Goal: Task Accomplishment & Management: Manage account settings

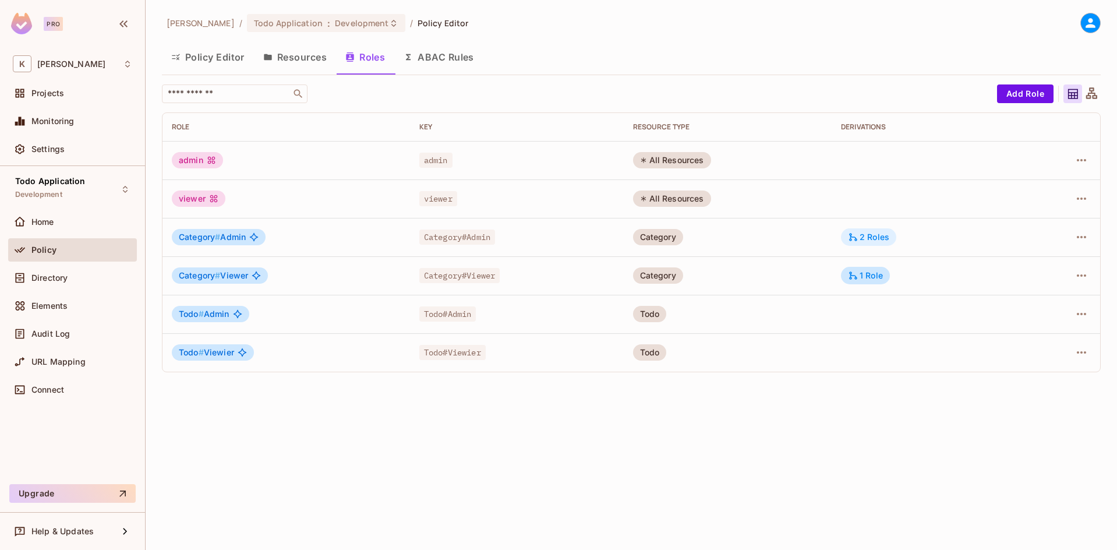
click at [874, 239] on div "2 Roles" at bounding box center [868, 237] width 41 height 10
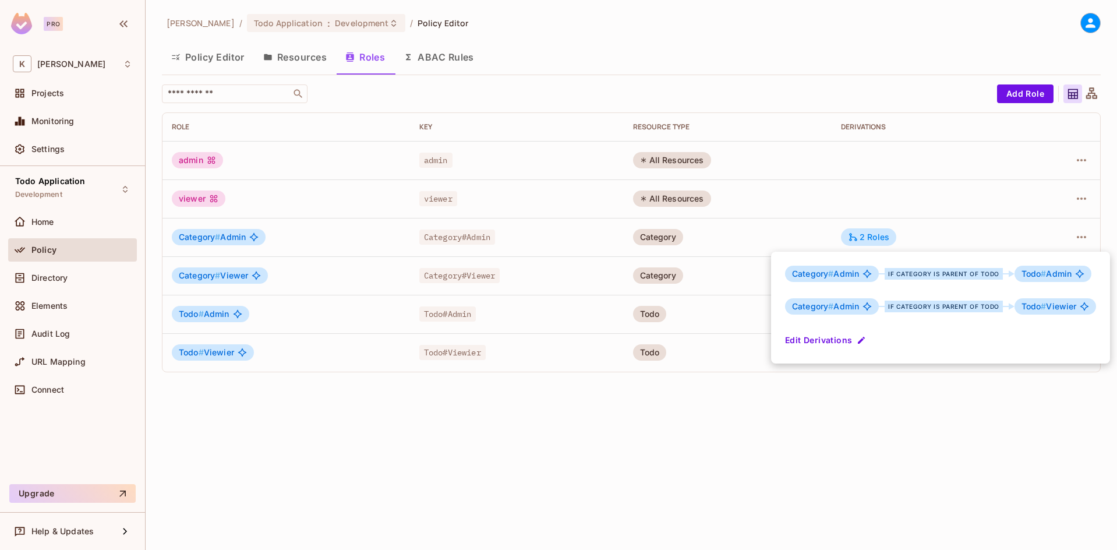
click at [800, 338] on button "Edit Derivations" at bounding box center [826, 340] width 83 height 19
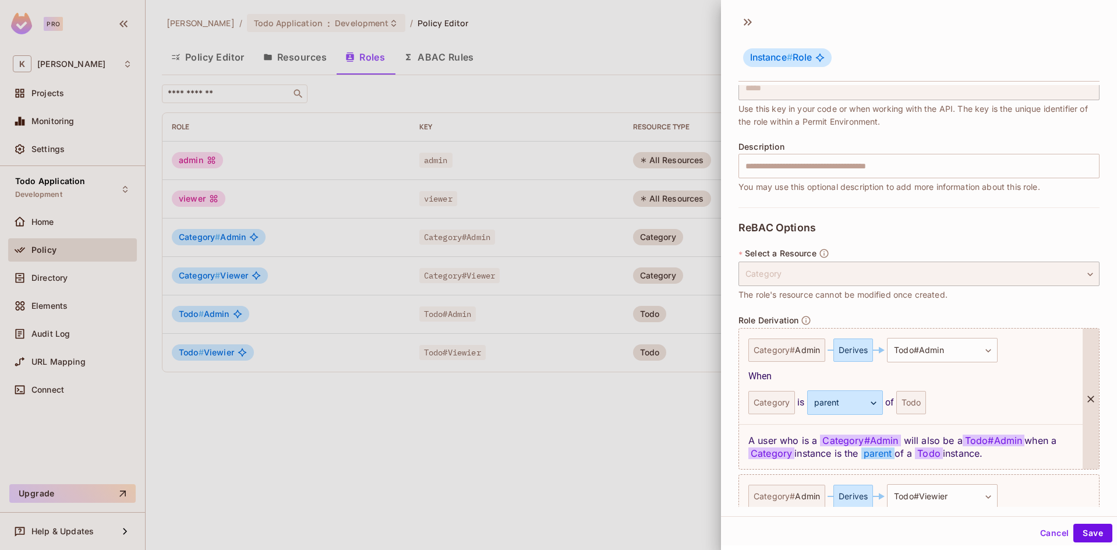
scroll to position [116, 0]
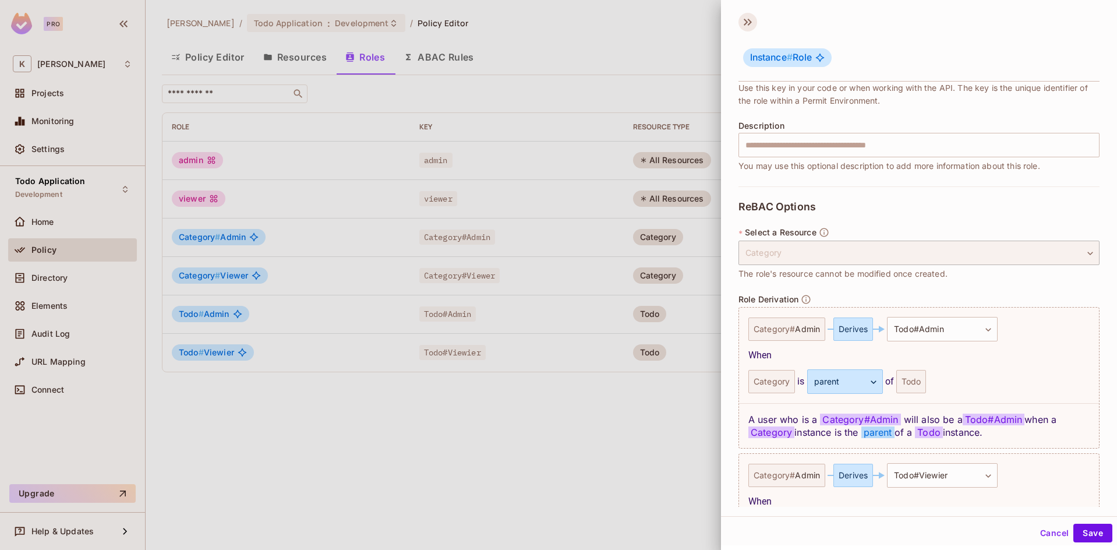
click at [742, 18] on icon at bounding box center [747, 22] width 19 height 19
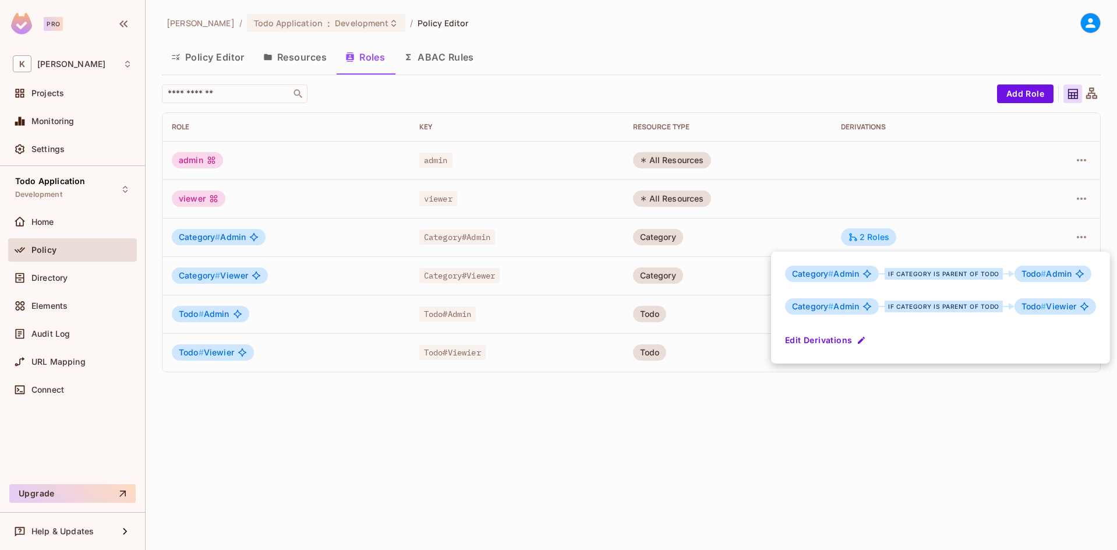
click at [35, 276] on div at bounding box center [558, 275] width 1117 height 550
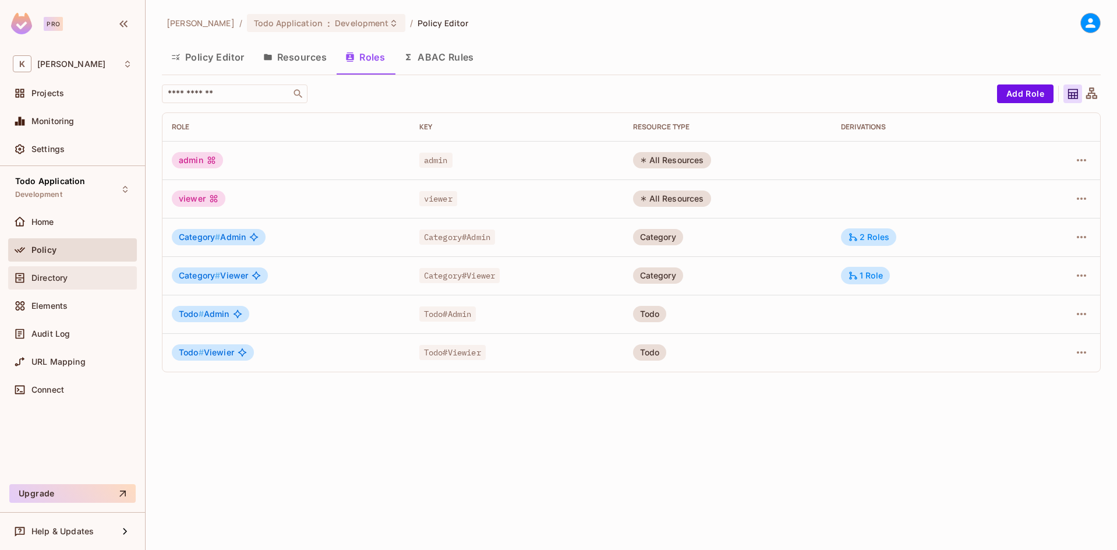
click at [36, 271] on div "Directory" at bounding box center [72, 278] width 119 height 14
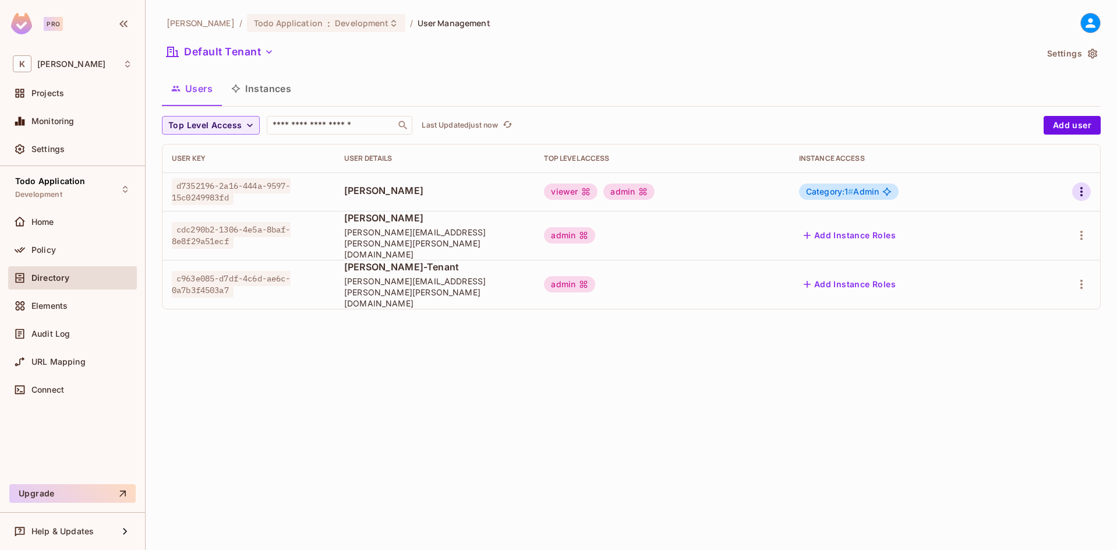
click at [1077, 193] on icon "button" at bounding box center [1081, 192] width 14 height 14
click at [1017, 224] on span "Edit" at bounding box center [1020, 218] width 23 height 19
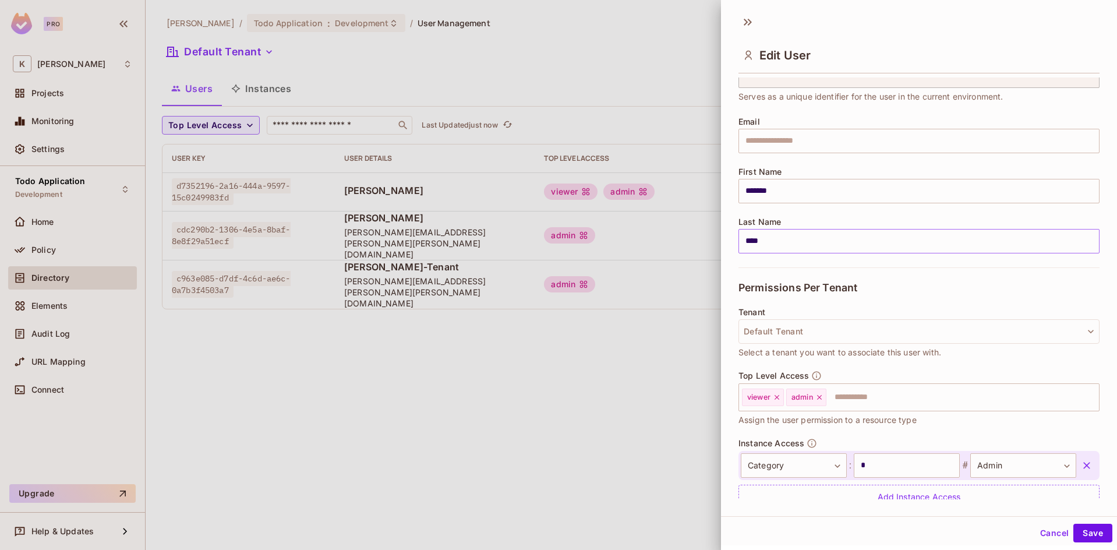
scroll to position [104, 0]
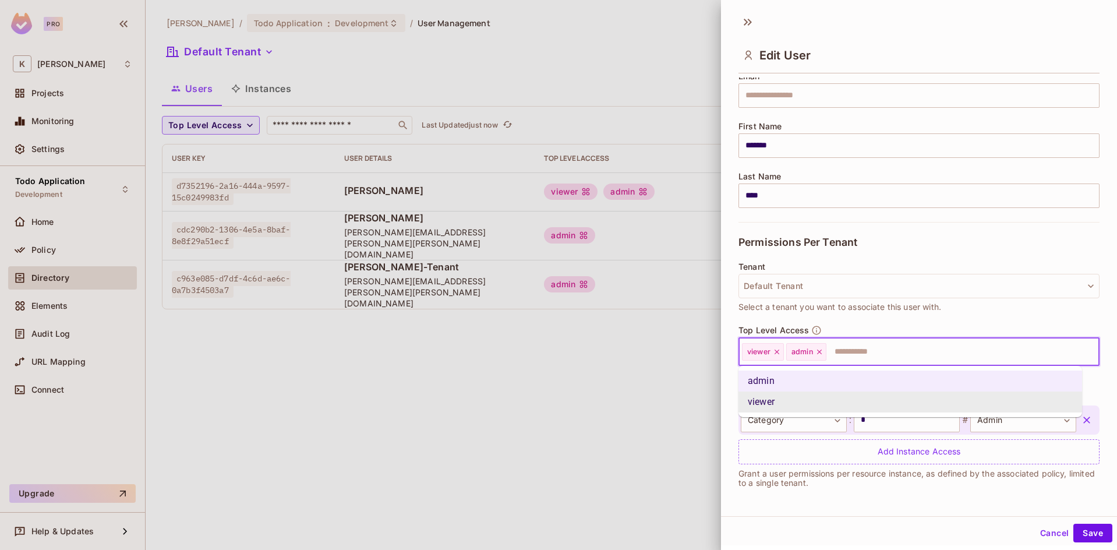
click at [881, 355] on input "text" at bounding box center [952, 351] width 249 height 23
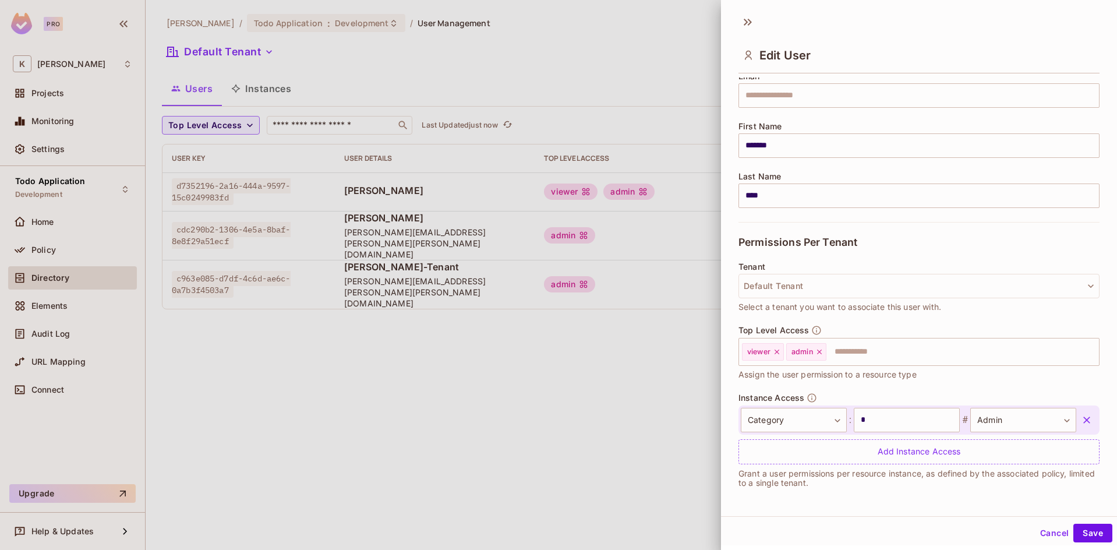
click at [717, 399] on div at bounding box center [558, 275] width 1117 height 550
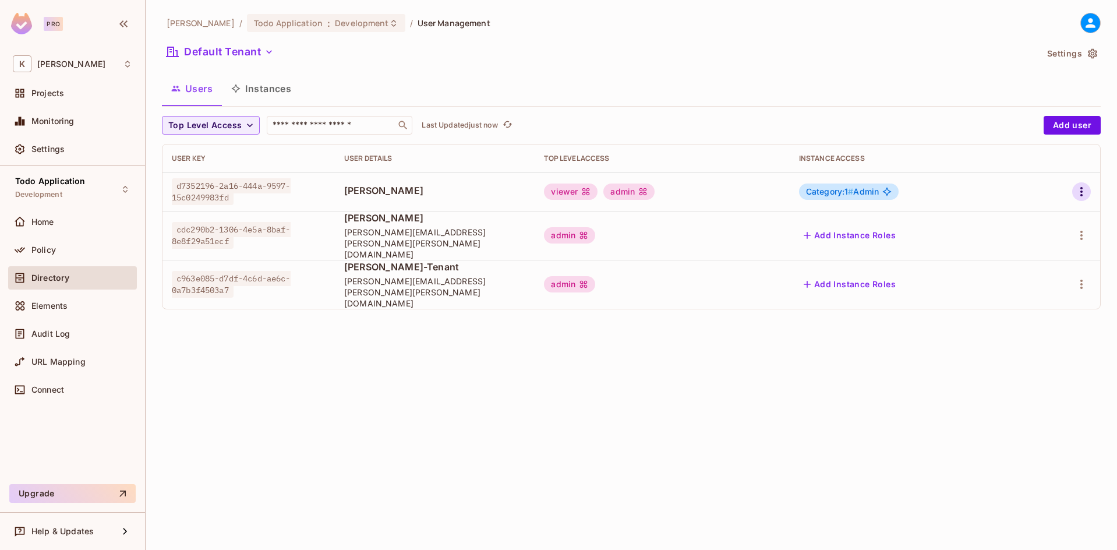
click at [1079, 190] on icon "button" at bounding box center [1081, 192] width 14 height 14
click at [1032, 218] on li "Edit" at bounding box center [1031, 219] width 103 height 26
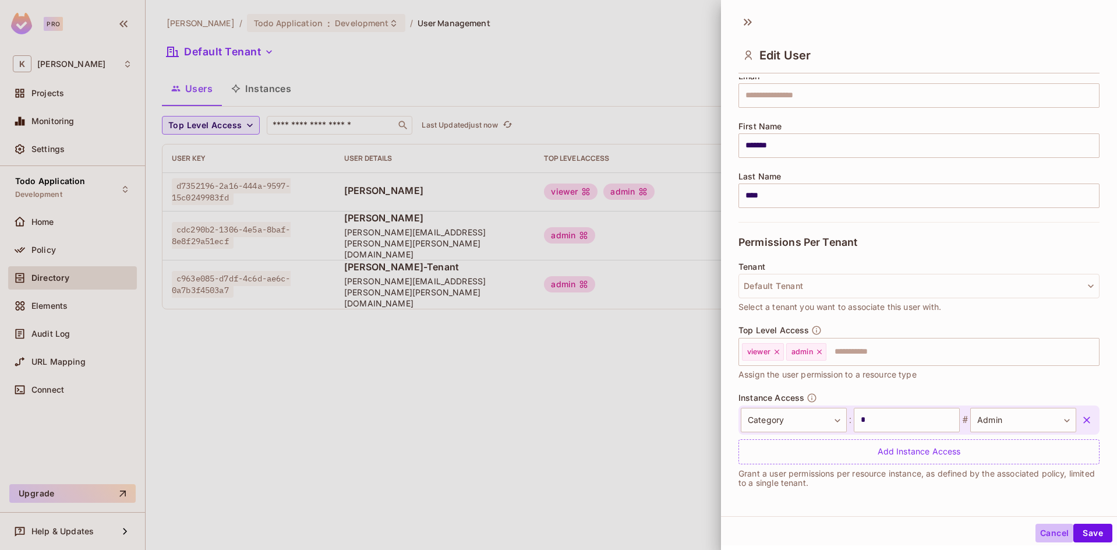
click at [1038, 529] on button "Cancel" at bounding box center [1054, 533] width 38 height 19
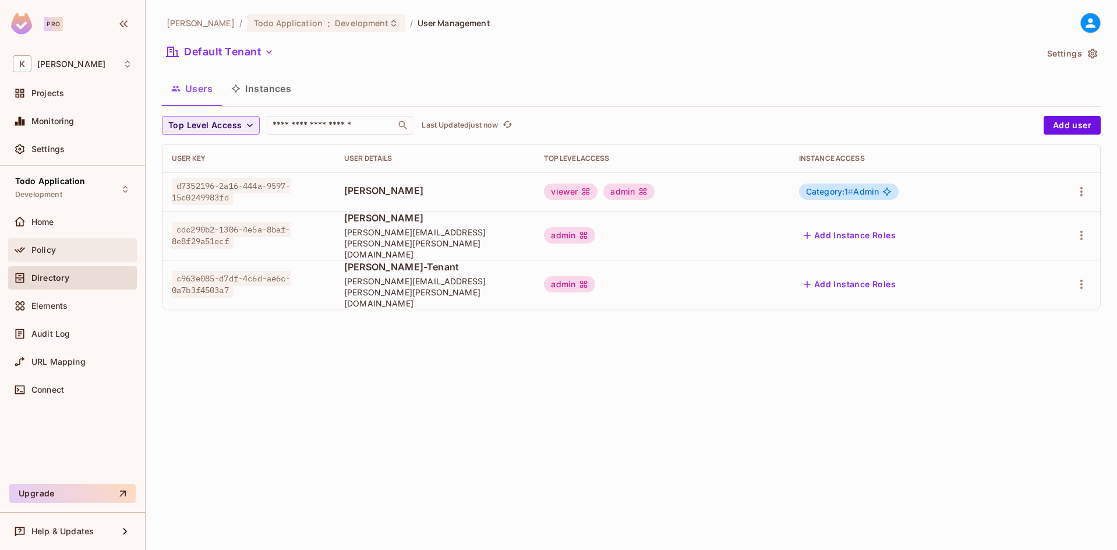
click at [33, 247] on span "Policy" at bounding box center [43, 249] width 24 height 9
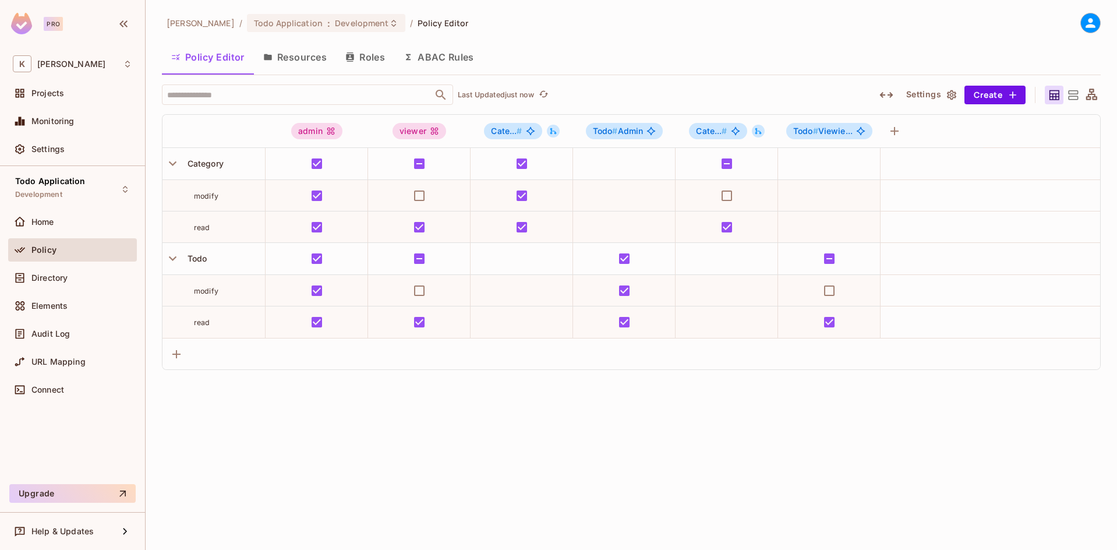
drag, startPoint x: 364, startPoint y: 54, endPoint x: 402, endPoint y: 147, distance: 101.1
click at [364, 54] on button "Roles" at bounding box center [365, 57] width 58 height 29
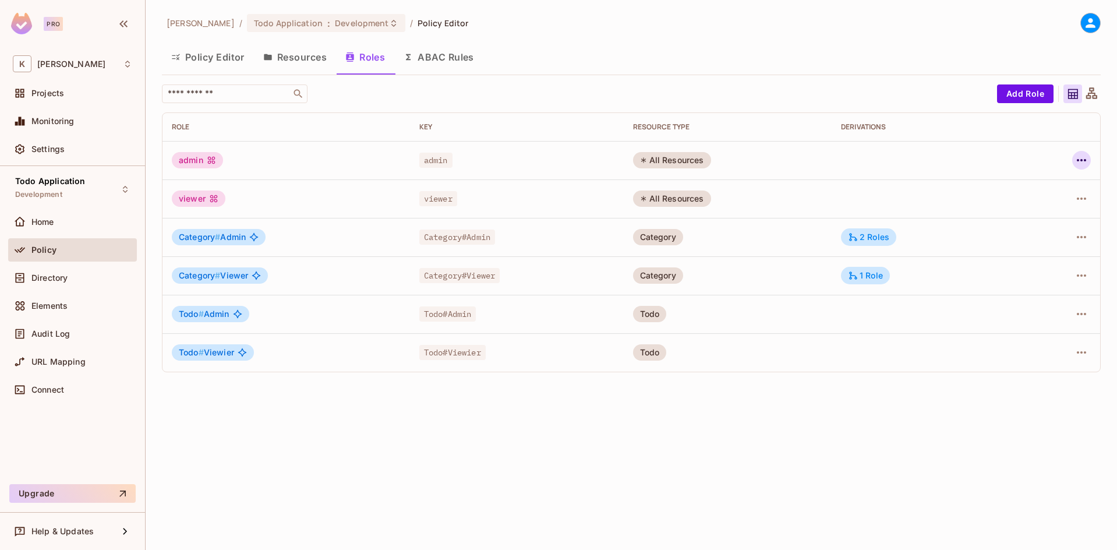
click at [1079, 157] on icon "button" at bounding box center [1081, 160] width 14 height 14
click at [1038, 184] on div "Edit Role" at bounding box center [1029, 187] width 35 height 12
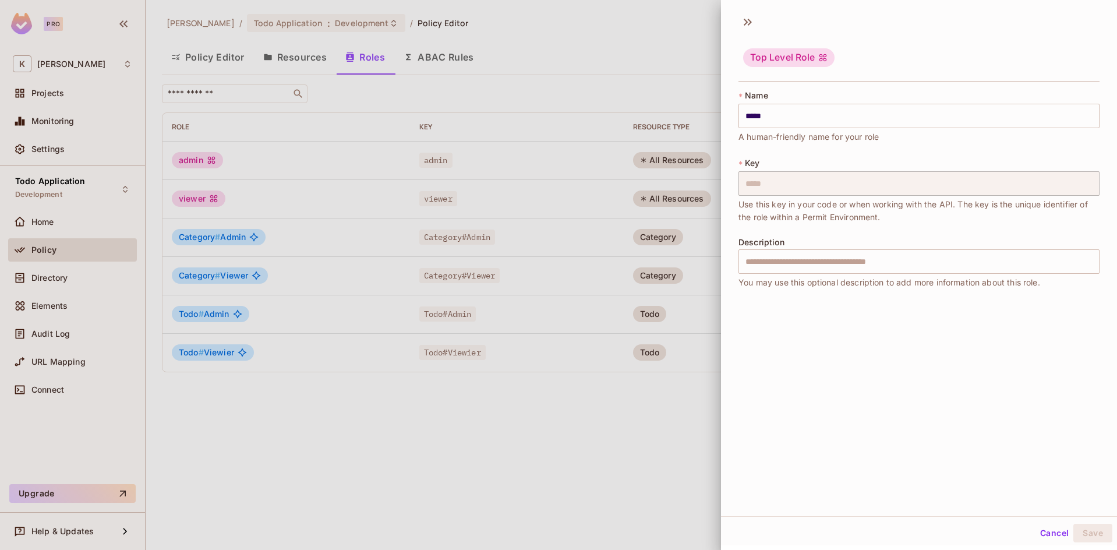
click at [1044, 532] on button "Cancel" at bounding box center [1054, 533] width 38 height 19
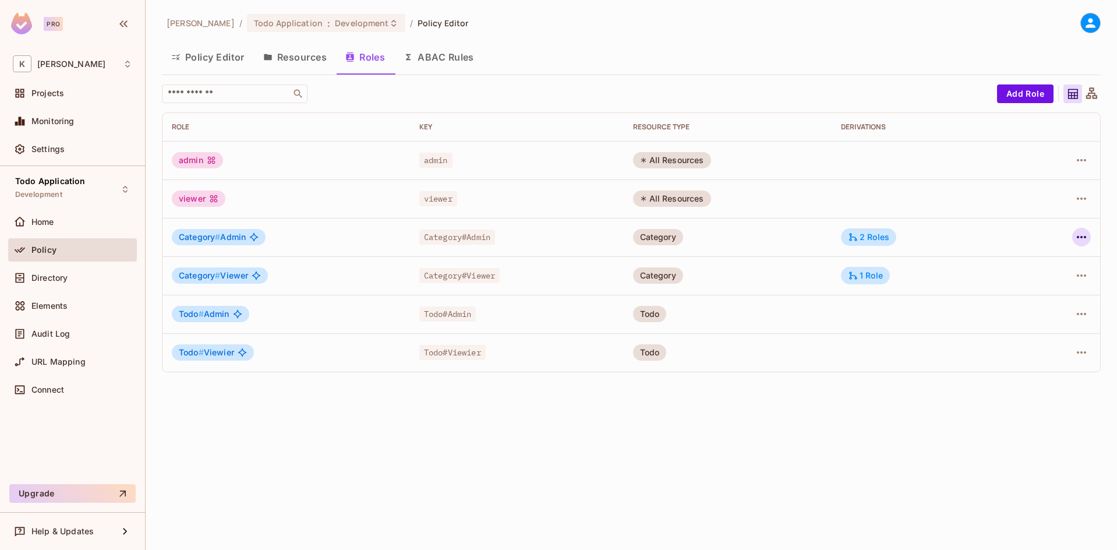
click at [1083, 241] on icon "button" at bounding box center [1081, 237] width 14 height 14
click at [1039, 262] on div "Edit Role" at bounding box center [1029, 264] width 35 height 12
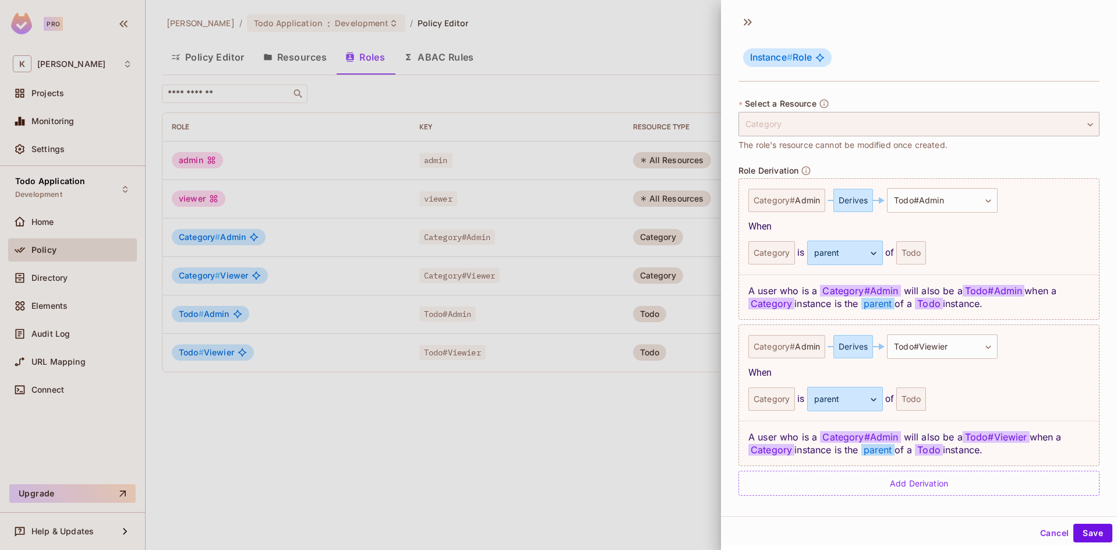
scroll to position [248, 0]
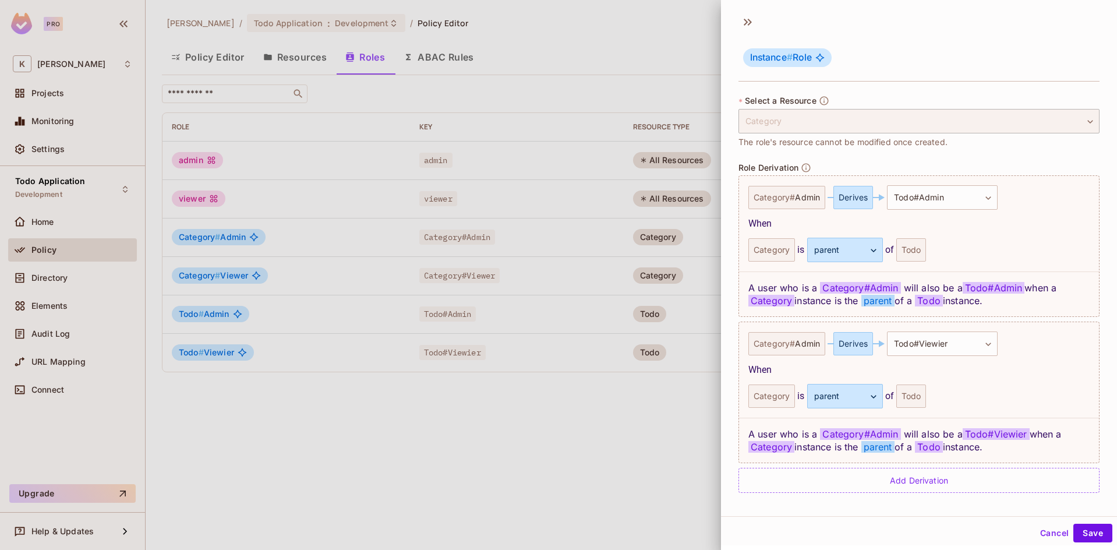
click at [1055, 534] on button "Cancel" at bounding box center [1054, 533] width 38 height 19
